Goal: Task Accomplishment & Management: Manage account settings

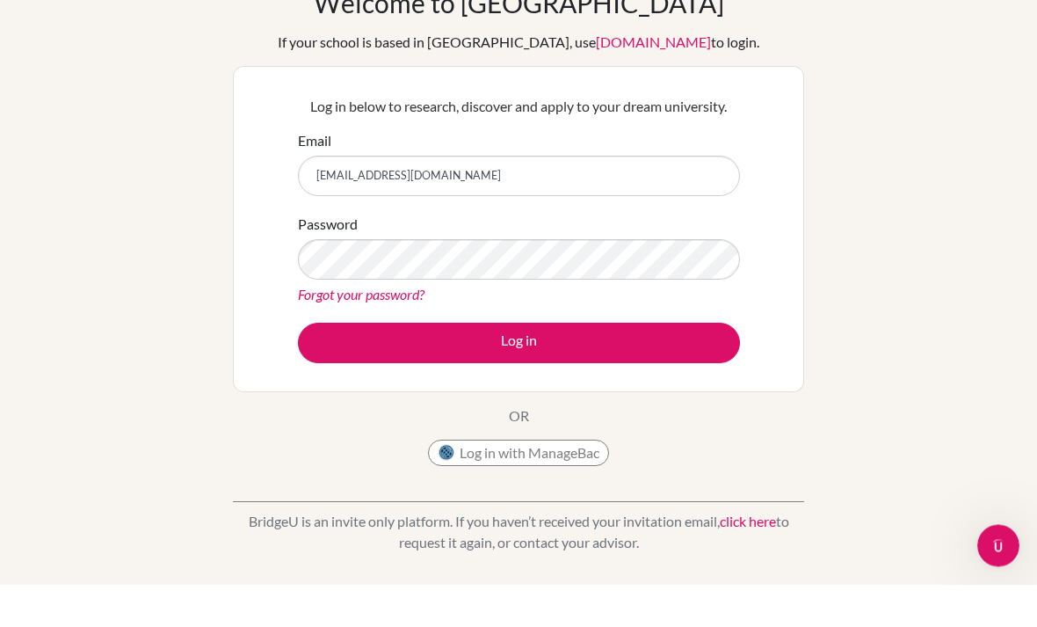
type input "rachman.almadyanda@gmail.com"
click at [318, 329] on link "Forgot your password?" at bounding box center [361, 337] width 127 height 17
click at [324, 329] on link "Forgot your password?" at bounding box center [361, 337] width 127 height 17
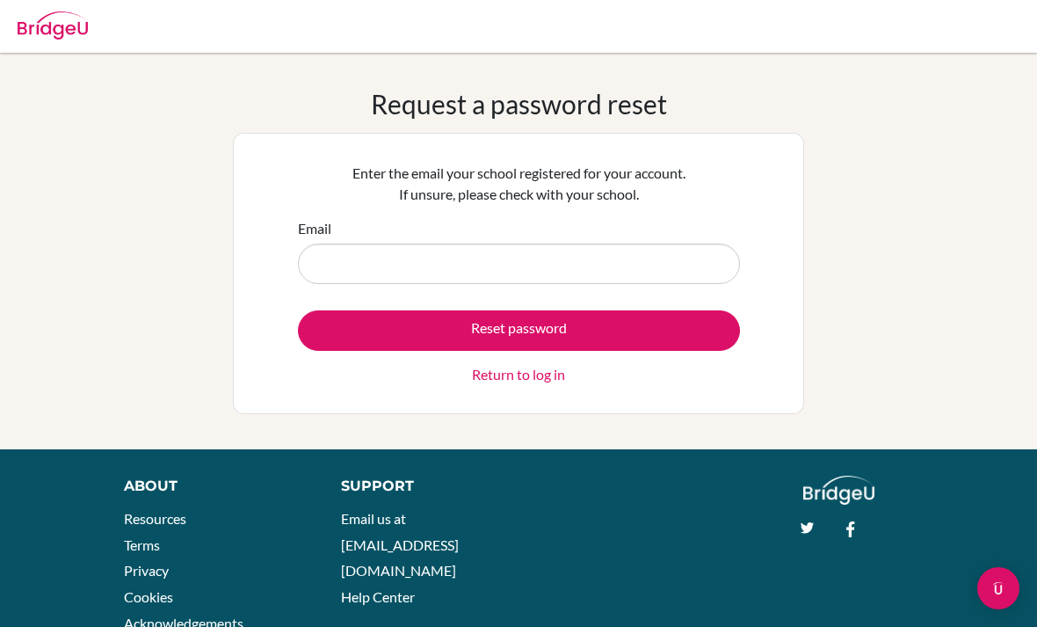
click at [608, 265] on input "Email" at bounding box center [519, 263] width 442 height 40
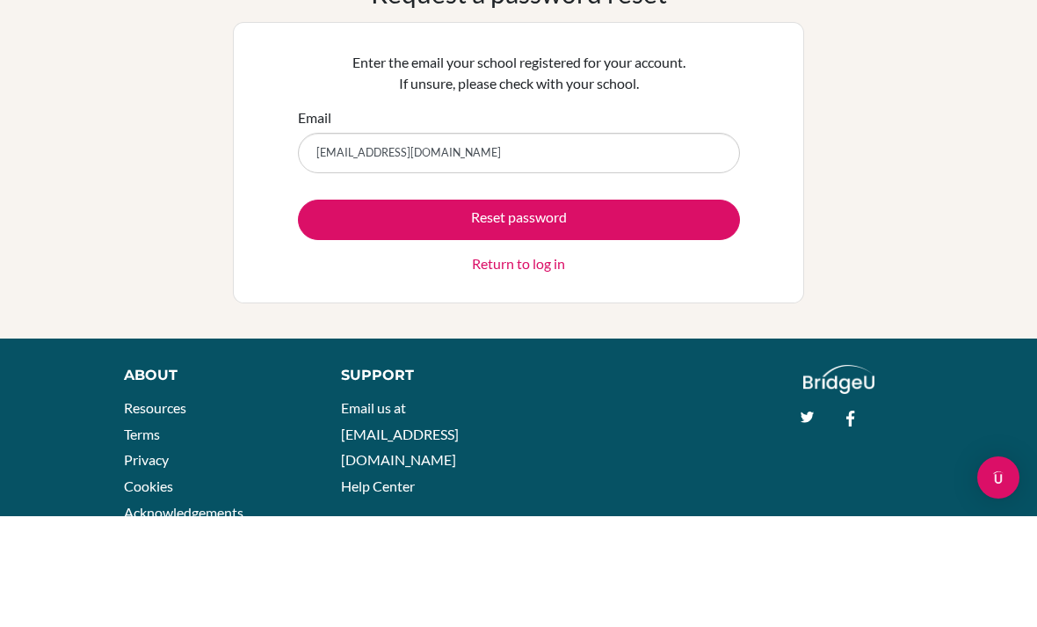
type input "rachman.almadyanda@gmail.com"
click at [519, 310] on button "Reset password" at bounding box center [519, 330] width 442 height 40
